Goal: Participate in discussion: Participate in discussion

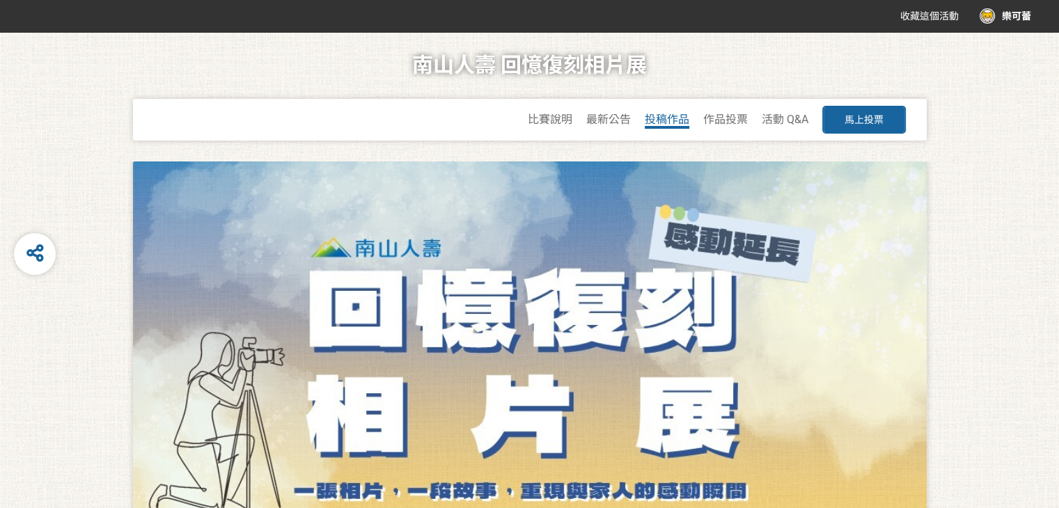
click at [677, 120] on span "投稿作品" at bounding box center [667, 119] width 45 height 13
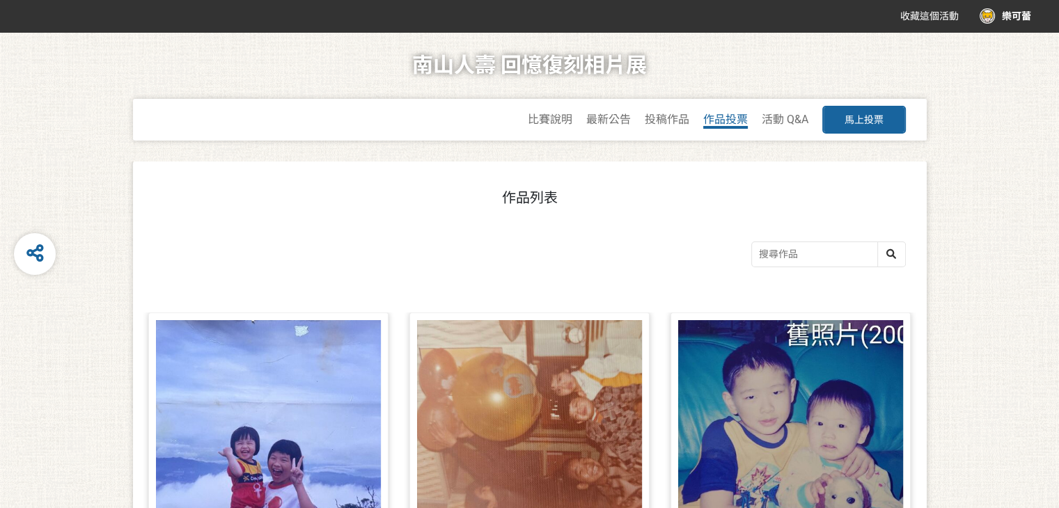
click at [720, 122] on span "作品投票" at bounding box center [725, 119] width 45 height 13
